Goal: Task Accomplishment & Management: Manage account settings

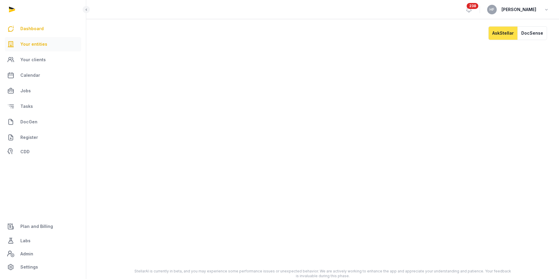
scroll to position [4, 0]
click at [21, 42] on span "Your entities" at bounding box center [33, 44] width 27 height 7
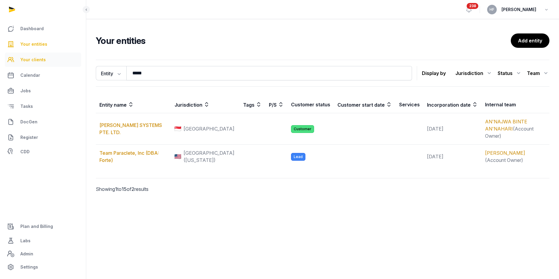
click at [39, 59] on span "Your clients" at bounding box center [32, 59] width 25 height 7
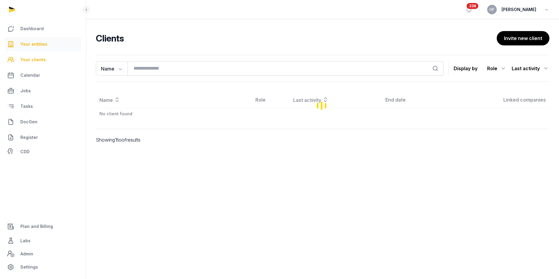
click at [37, 45] on span "Your entities" at bounding box center [33, 44] width 27 height 7
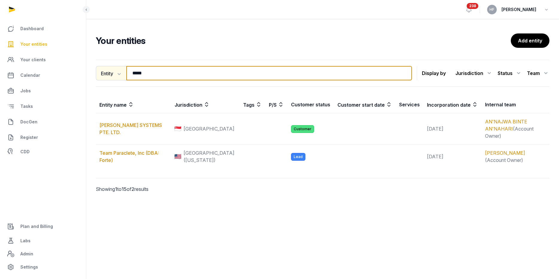
drag, startPoint x: 152, startPoint y: 73, endPoint x: 109, endPoint y: 73, distance: 43.4
click at [109, 73] on div "Entity Entity People Tags Services ***** Search" at bounding box center [254, 73] width 316 height 14
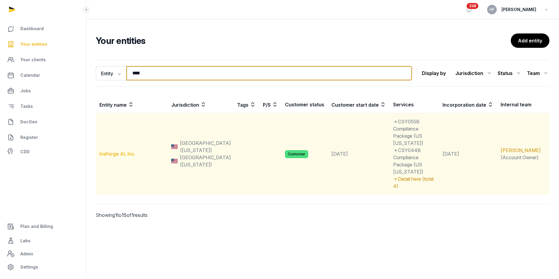
type input "****"
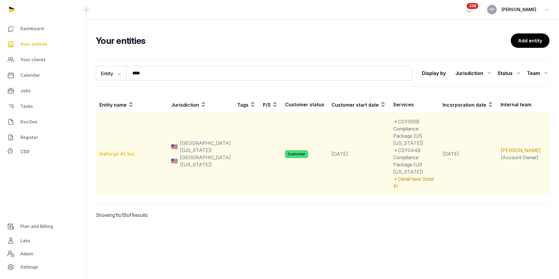
click at [125, 151] on link "InsForge AI, Inc." at bounding box center [117, 154] width 36 height 6
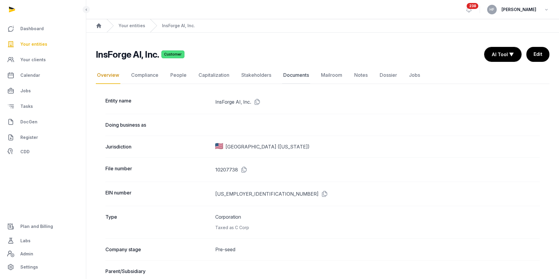
click at [294, 76] on link "Documents" at bounding box center [296, 75] width 28 height 17
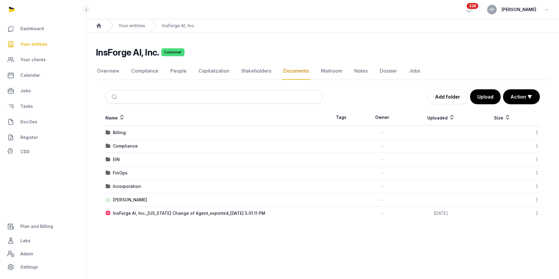
click at [122, 173] on div "FinOps" at bounding box center [120, 173] width 15 height 6
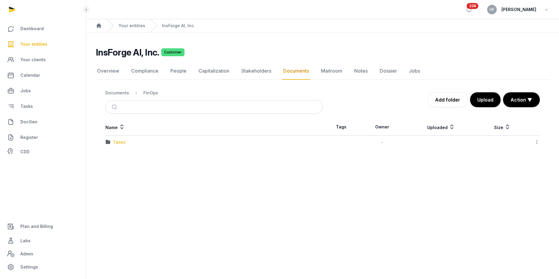
click at [123, 142] on div "Taxes" at bounding box center [119, 142] width 13 height 6
click at [151, 94] on div "FinOps" at bounding box center [150, 93] width 15 height 6
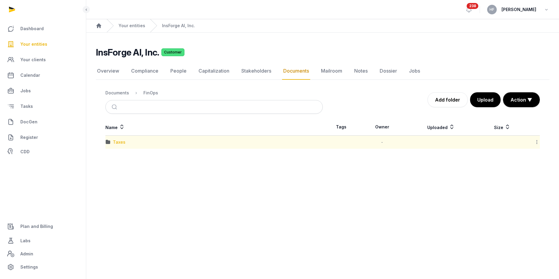
click at [120, 142] on div "Taxes" at bounding box center [119, 142] width 13 height 6
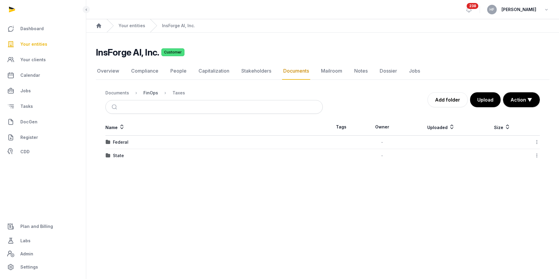
click at [150, 93] on div "FinOps" at bounding box center [150, 93] width 15 height 6
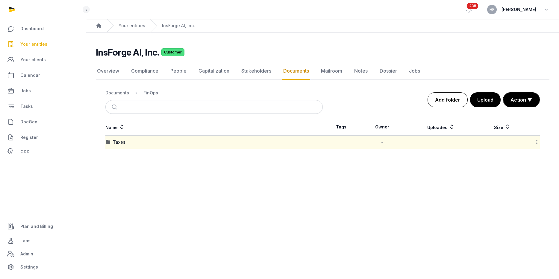
click at [456, 100] on link "Add folder" at bounding box center [447, 99] width 40 height 15
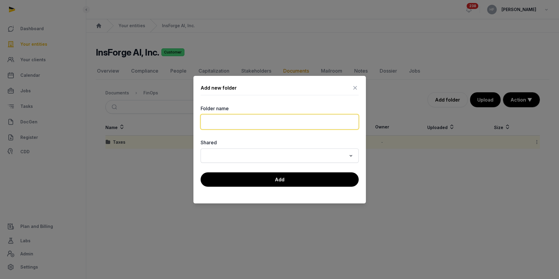
click at [252, 124] on input "text" at bounding box center [279, 122] width 158 height 15
type input "**********"
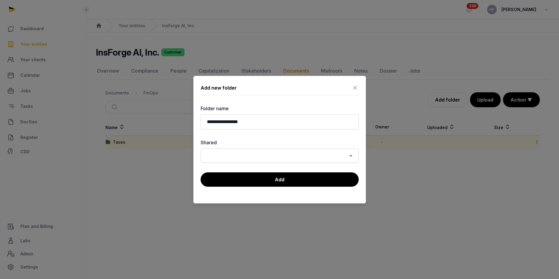
click at [279, 180] on button "Add" at bounding box center [279, 180] width 158 height 14
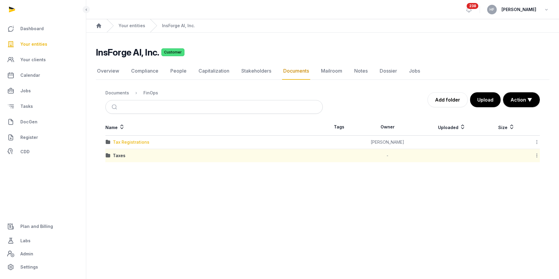
click at [146, 142] on div "Tax Registrations" at bounding box center [131, 142] width 37 height 6
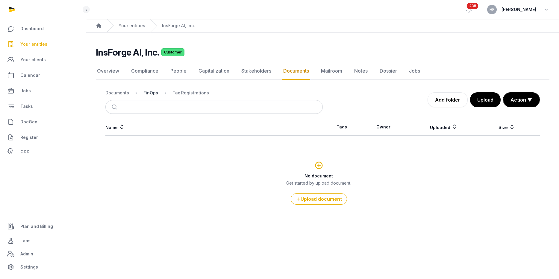
click at [151, 93] on div "FinOps" at bounding box center [150, 93] width 15 height 6
